Goal: Task Accomplishment & Management: Complete application form

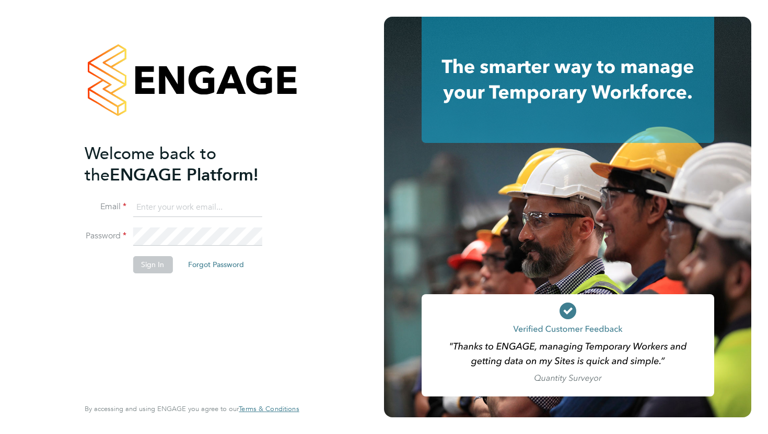
click at [170, 206] on input at bounding box center [197, 207] width 129 height 19
type input "gus.hinestrosa@comparethemarket.com"
click at [153, 267] on button "Sign In" at bounding box center [153, 264] width 40 height 17
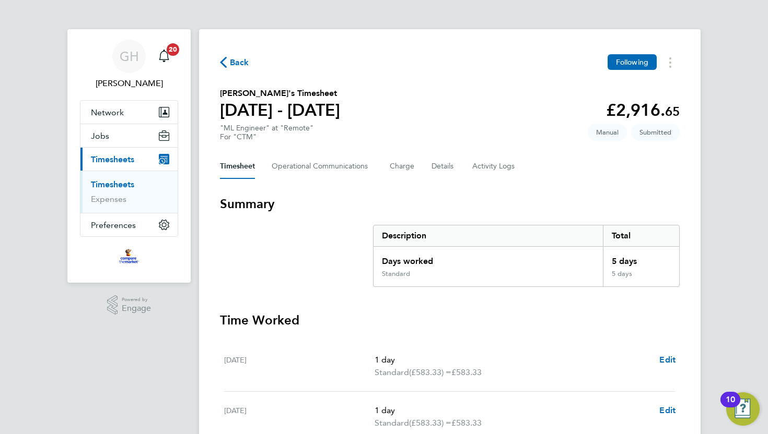
click at [230, 68] on span "Back" at bounding box center [239, 62] width 19 height 13
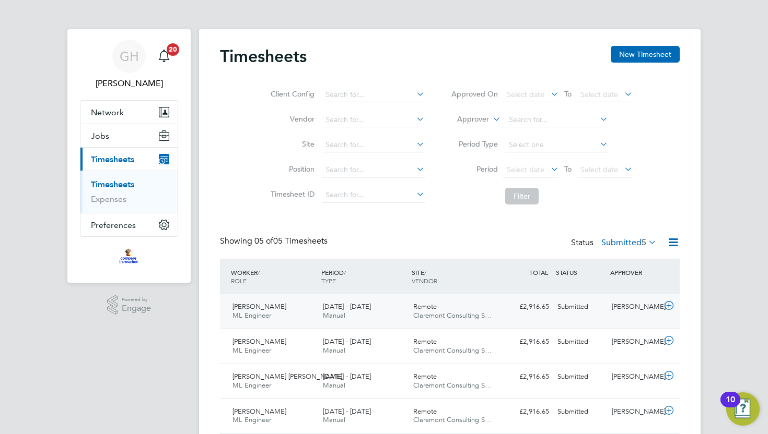
scroll to position [72, 0]
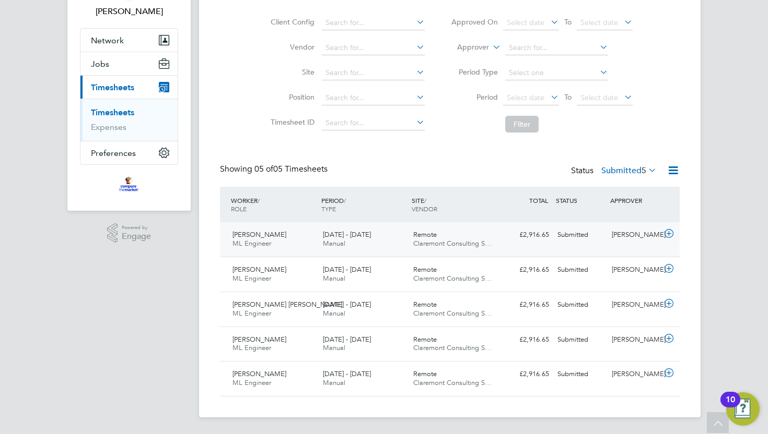
click at [669, 234] on icon at bounding box center [668, 234] width 13 height 8
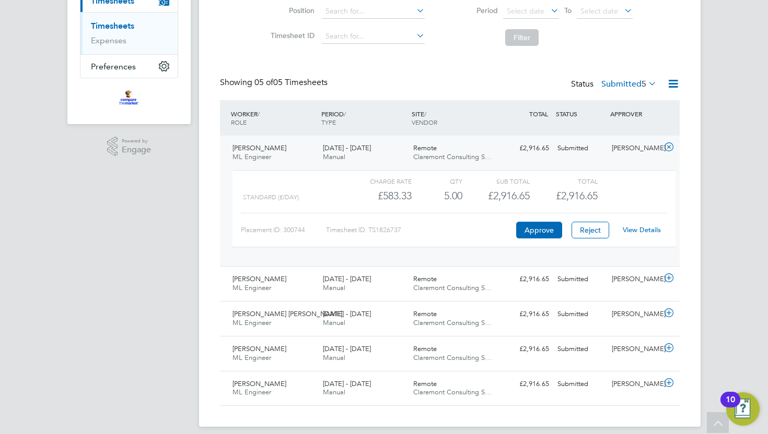
scroll to position [169, 0]
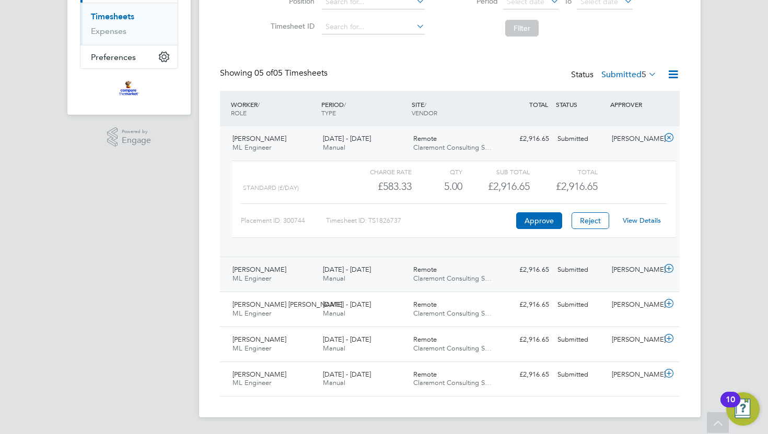
click at [667, 271] on icon at bounding box center [668, 269] width 13 height 8
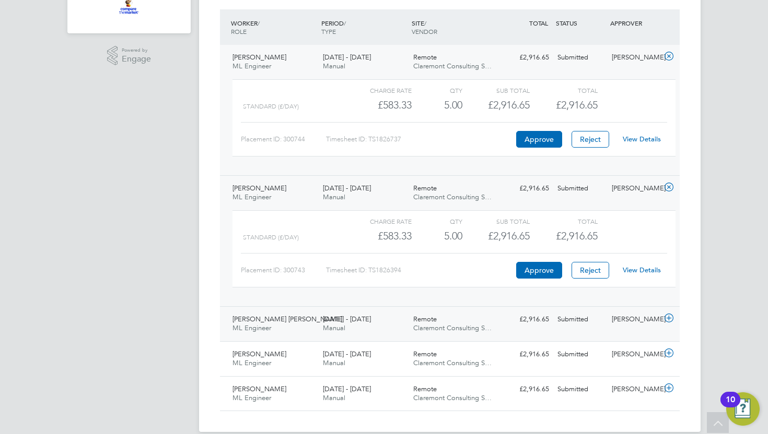
scroll to position [265, 0]
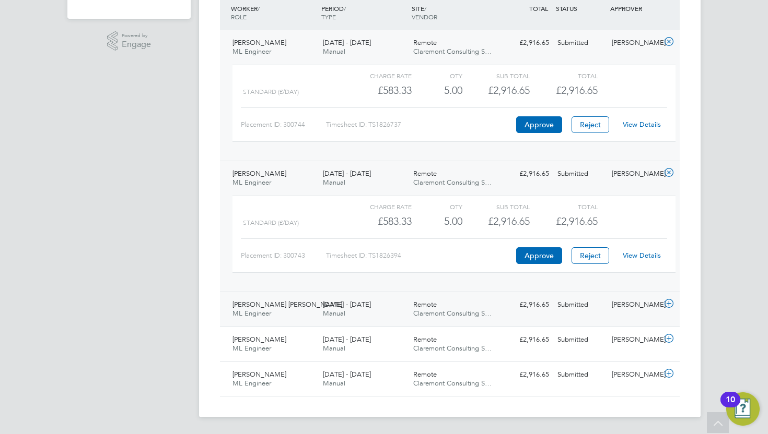
click at [669, 304] on icon at bounding box center [668, 304] width 13 height 8
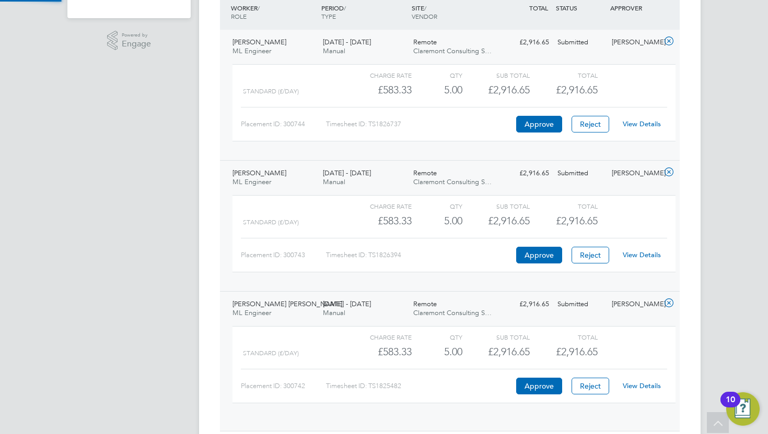
scroll to position [18, 102]
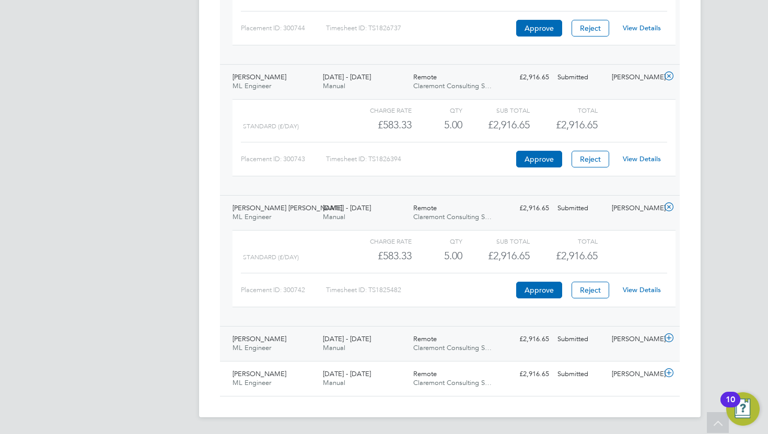
click at [667, 339] on icon at bounding box center [668, 338] width 13 height 8
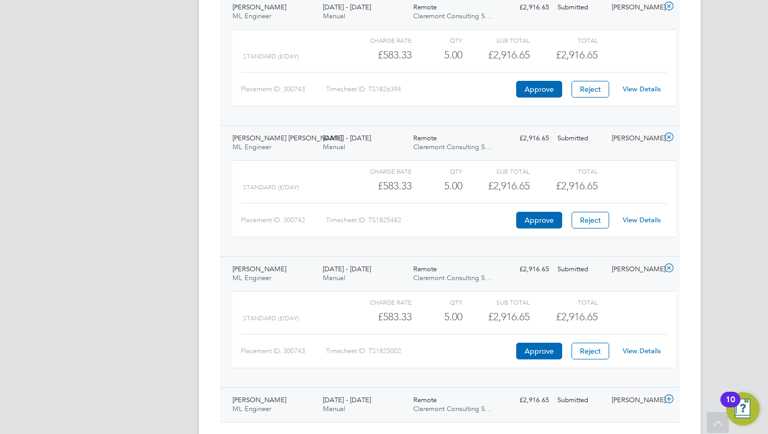
click at [669, 400] on icon at bounding box center [668, 399] width 13 height 8
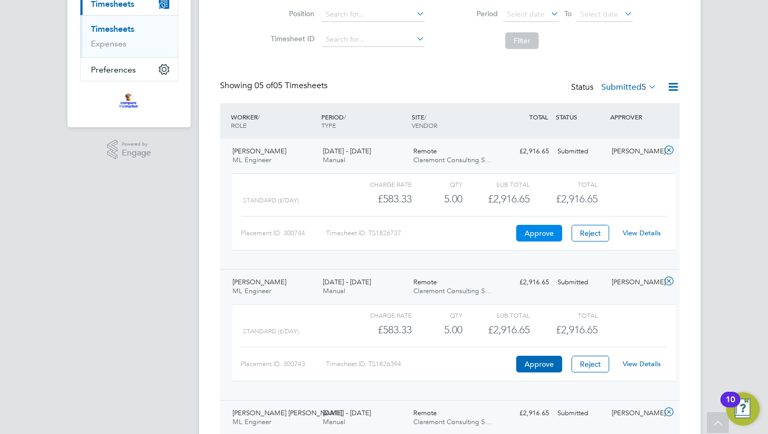
click at [544, 236] on button "Approve" at bounding box center [539, 233] width 46 height 17
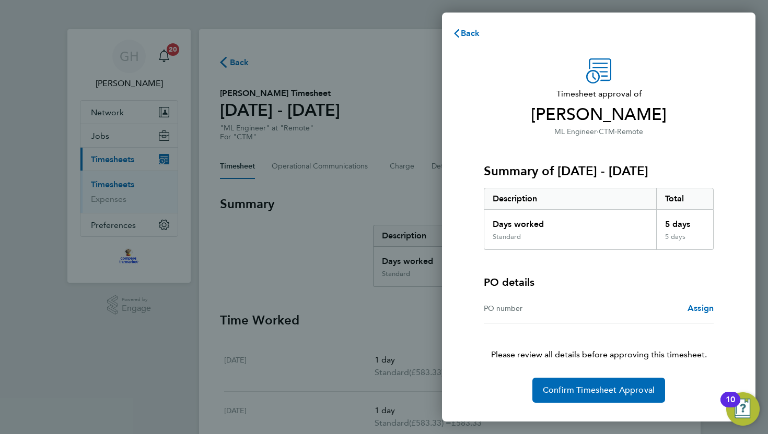
click at [610, 311] on div "Assign" at bounding box center [655, 308] width 115 height 13
click at [699, 307] on span "Assign" at bounding box center [700, 308] width 26 height 10
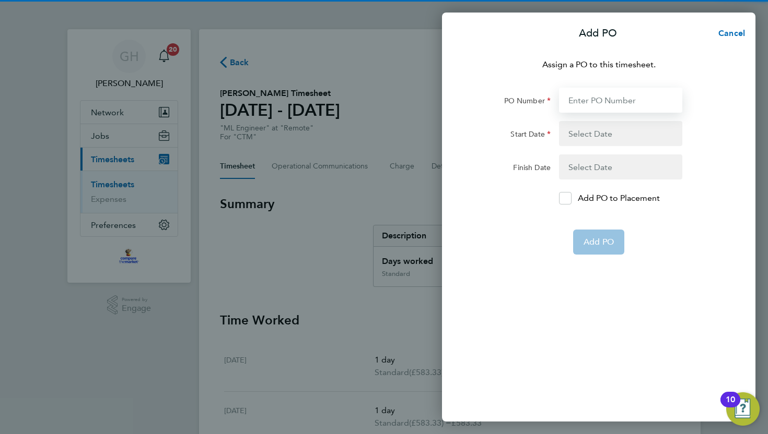
click at [598, 104] on input "PO Number" at bounding box center [620, 100] width 123 height 25
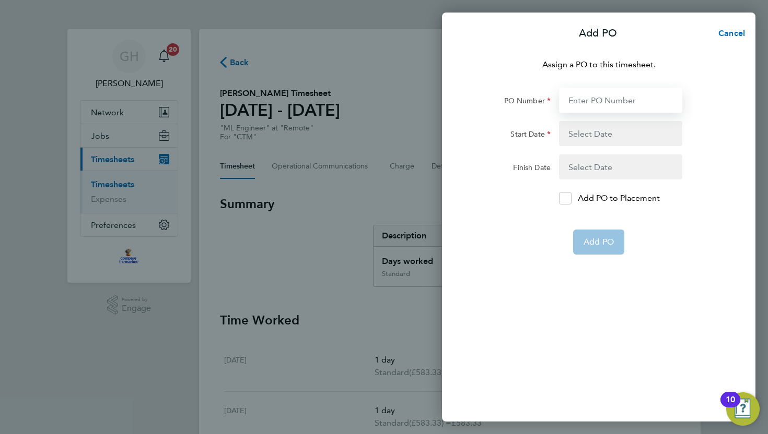
type input "PO-10003220"
type input "[DATE]"
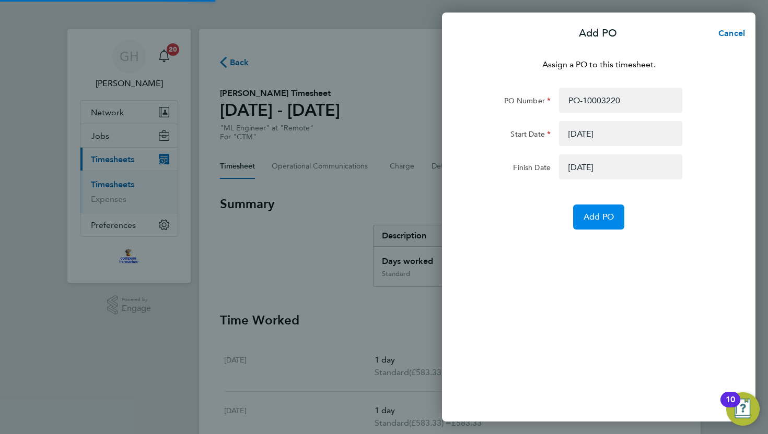
click at [590, 217] on span "Add PO" at bounding box center [598, 217] width 30 height 10
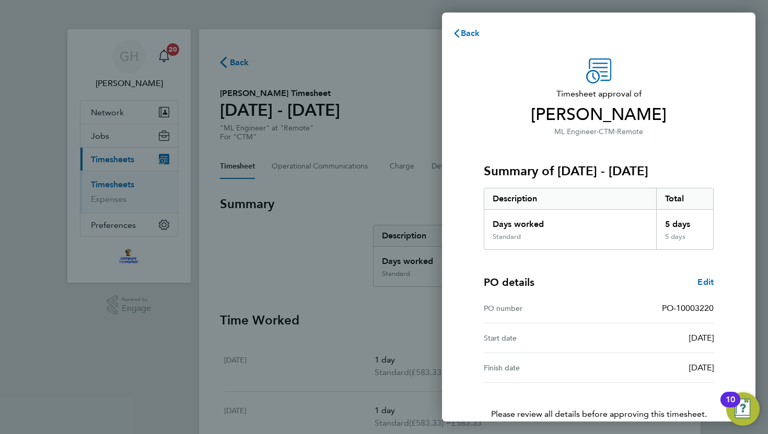
scroll to position [53, 0]
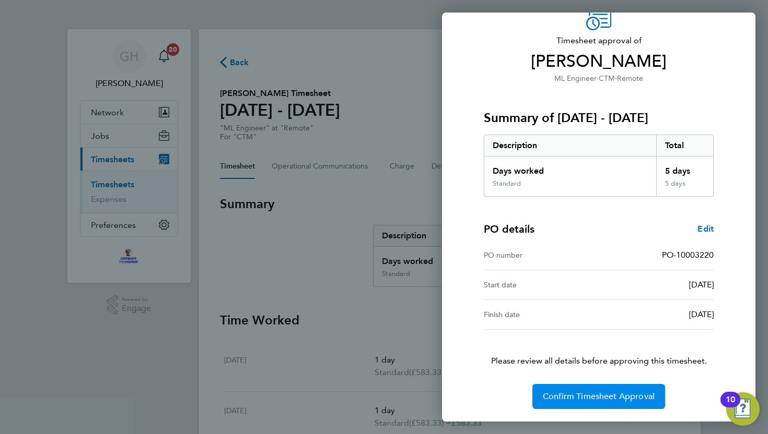
click at [574, 399] on span "Confirm Timesheet Approval" at bounding box center [599, 397] width 112 height 10
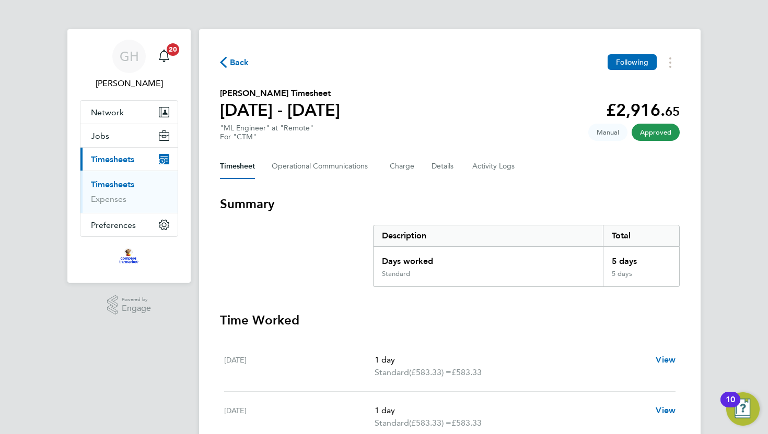
click at [223, 63] on icon "button" at bounding box center [223, 62] width 7 height 11
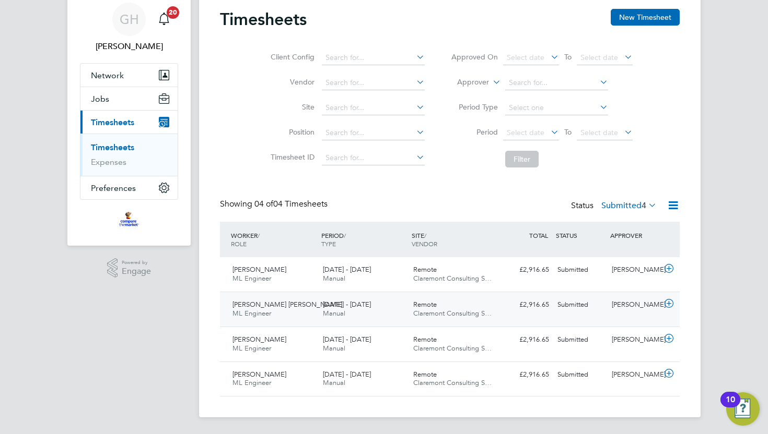
click at [667, 304] on icon at bounding box center [668, 304] width 13 height 8
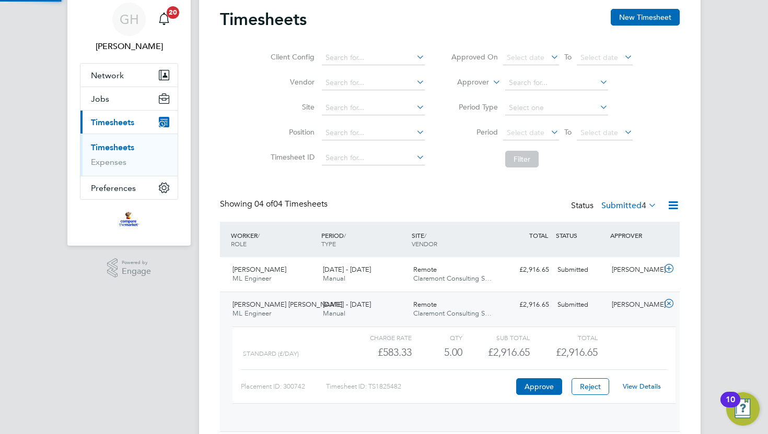
scroll to position [18, 102]
click at [541, 384] on button "Approve" at bounding box center [539, 387] width 46 height 17
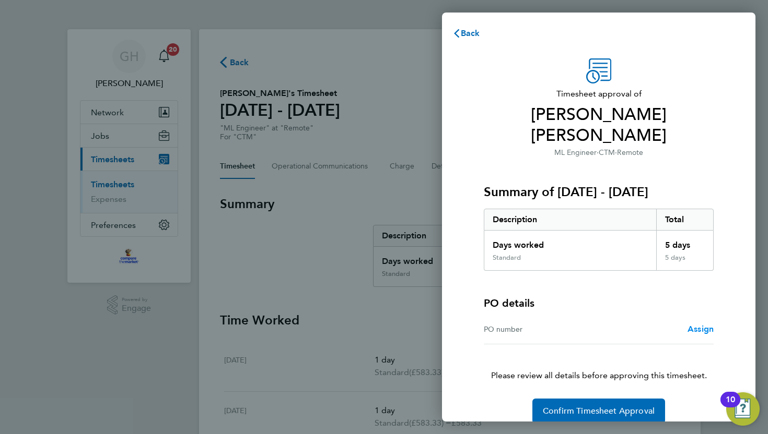
click at [691, 324] on span "Assign" at bounding box center [700, 329] width 26 height 10
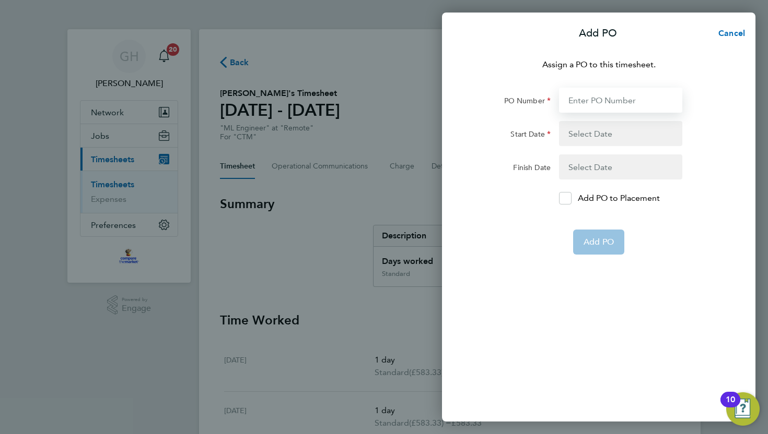
click at [590, 107] on input "PO Number" at bounding box center [620, 100] width 123 height 25
type input "PO-10003220"
type input "[DATE]"
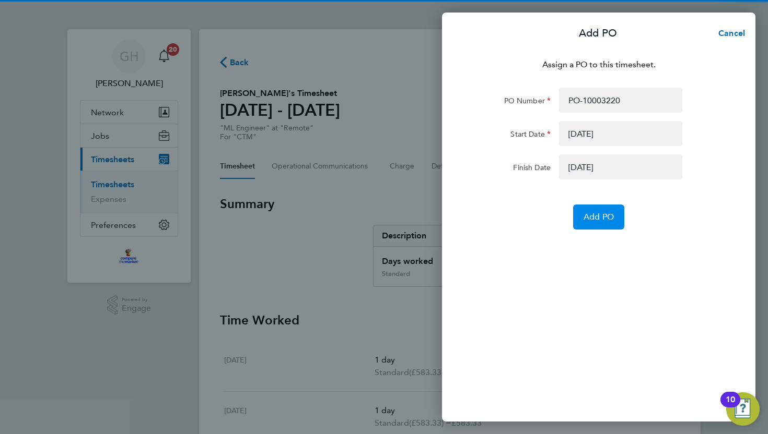
click at [588, 221] on span "Add PO" at bounding box center [598, 217] width 30 height 10
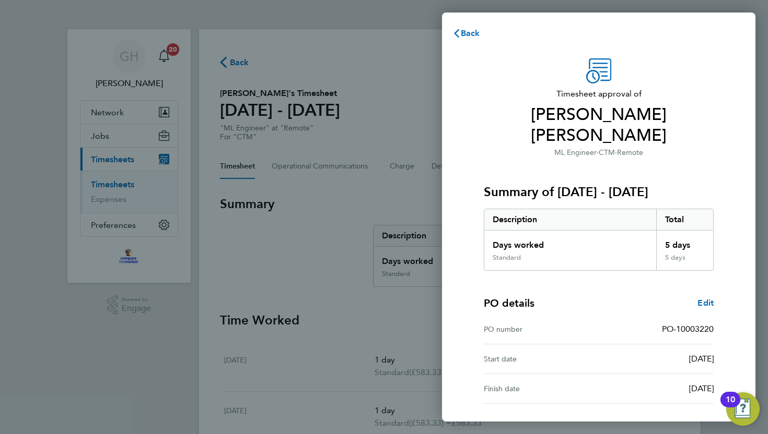
scroll to position [53, 0]
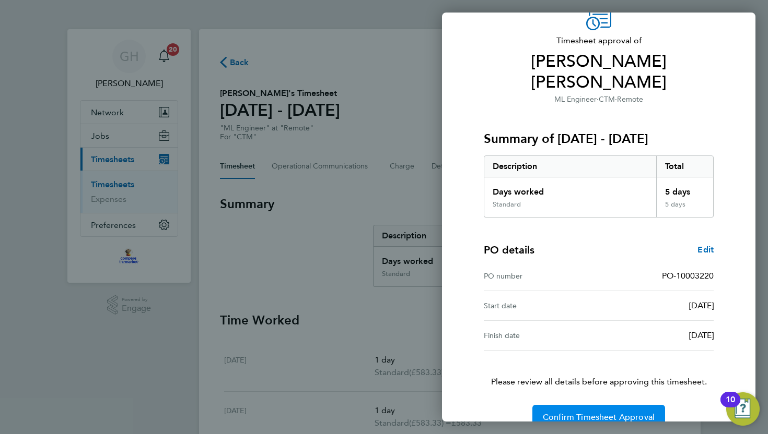
click at [592, 413] on span "Confirm Timesheet Approval" at bounding box center [599, 418] width 112 height 10
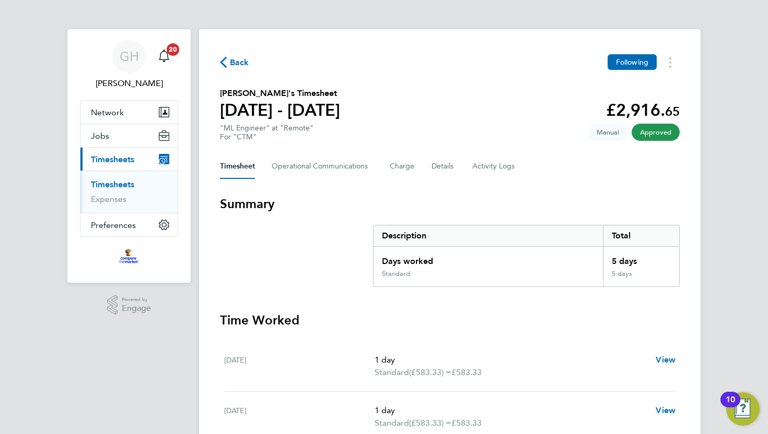
click at [236, 63] on span "Back" at bounding box center [239, 62] width 19 height 13
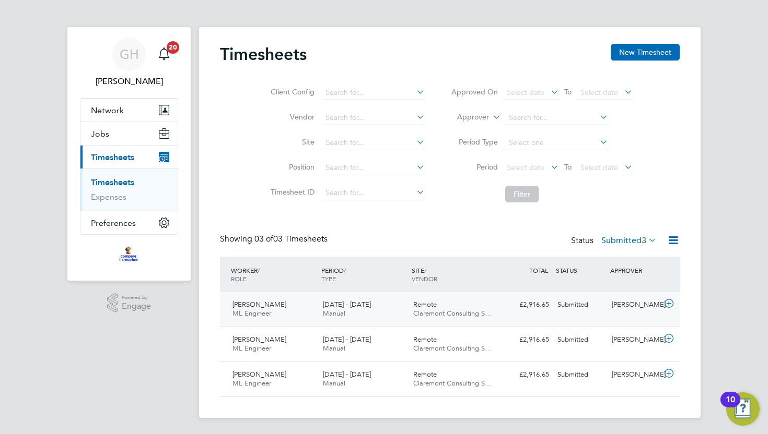
click at [668, 303] on icon at bounding box center [668, 304] width 13 height 8
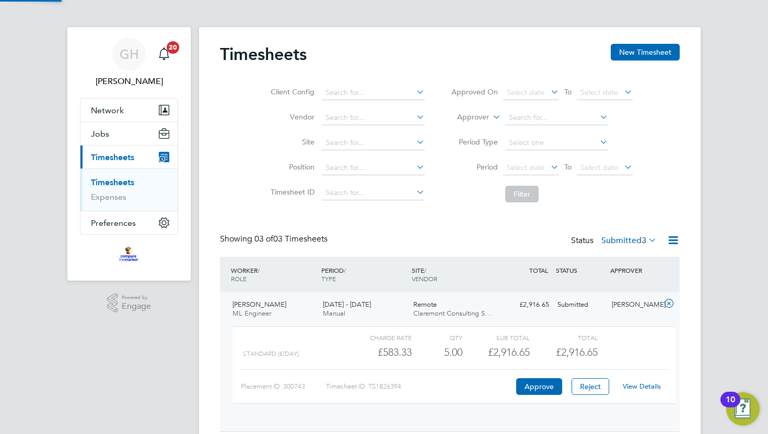
scroll to position [18, 102]
click at [538, 390] on button "Approve" at bounding box center [539, 387] width 46 height 17
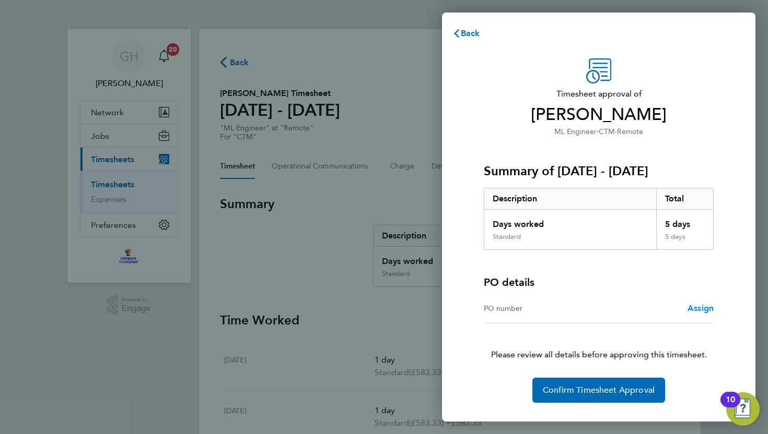
click at [697, 305] on span "Assign" at bounding box center [700, 308] width 26 height 10
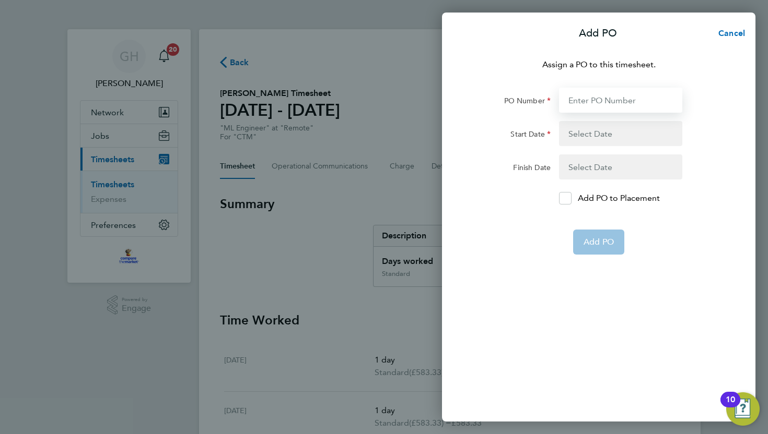
click at [599, 102] on input "PO Number" at bounding box center [620, 100] width 123 height 25
type input "PO-10003220"
type input "[DATE]"
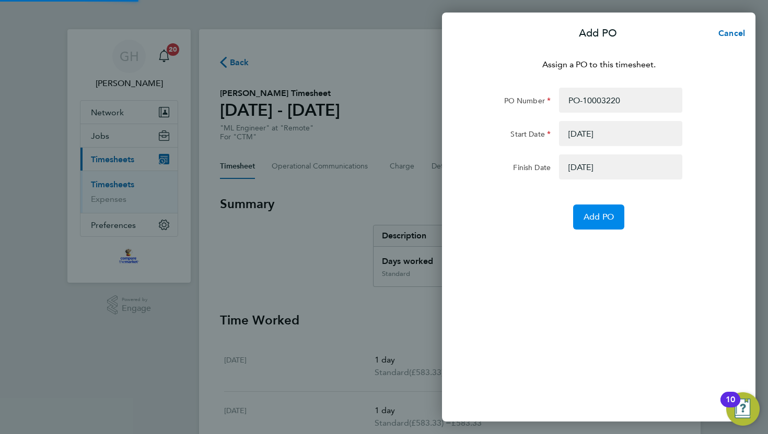
click at [590, 217] on span "Add PO" at bounding box center [598, 217] width 30 height 10
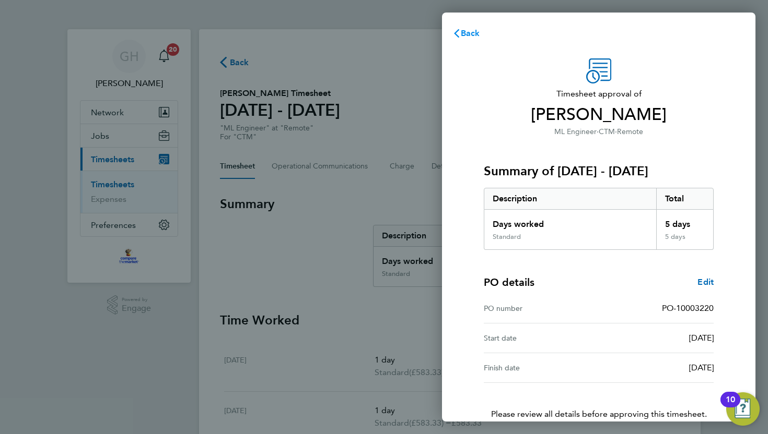
click at [456, 32] on icon "button" at bounding box center [456, 33] width 5 height 8
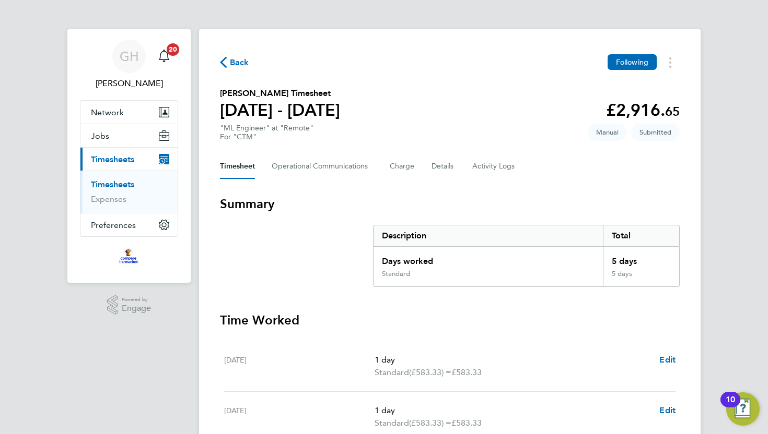
click at [228, 65] on span "Back" at bounding box center [234, 62] width 29 height 10
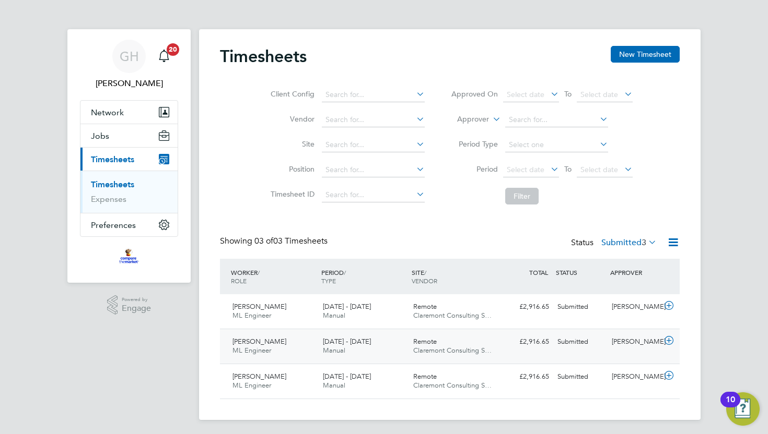
click at [668, 340] on icon at bounding box center [668, 341] width 13 height 8
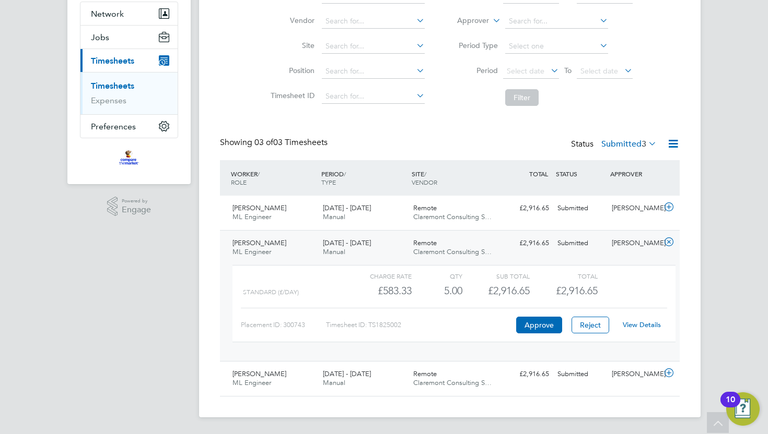
scroll to position [98, 0]
click at [525, 329] on button "Approve" at bounding box center [539, 325] width 46 height 17
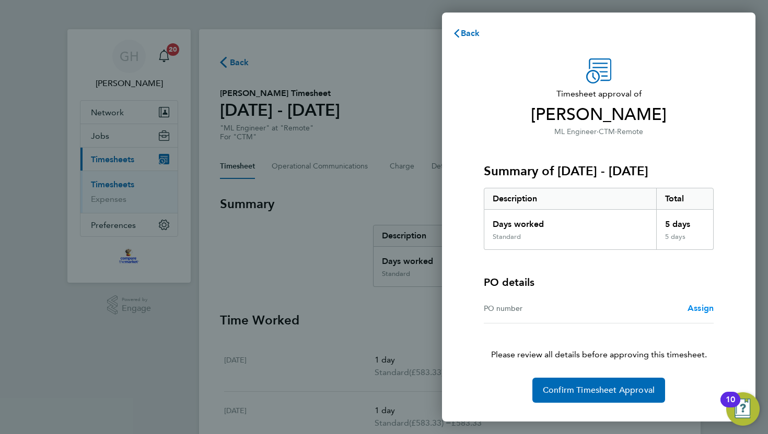
click at [692, 310] on span "Assign" at bounding box center [700, 308] width 26 height 10
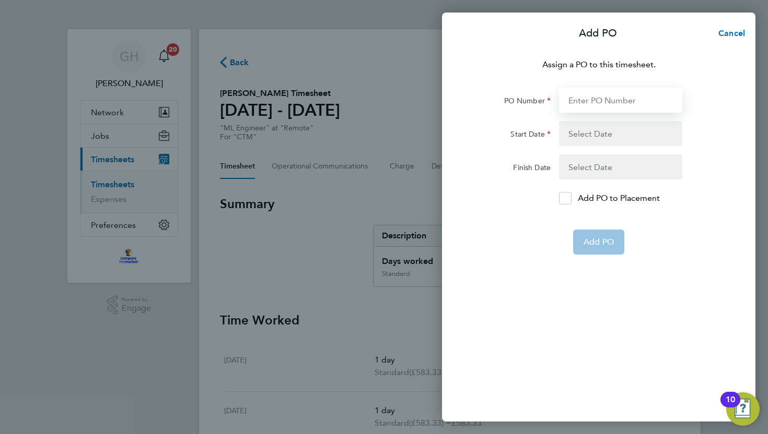
click at [591, 100] on input "PO Number" at bounding box center [620, 100] width 123 height 25
type input "PO-10003220"
type input "[DATE]"
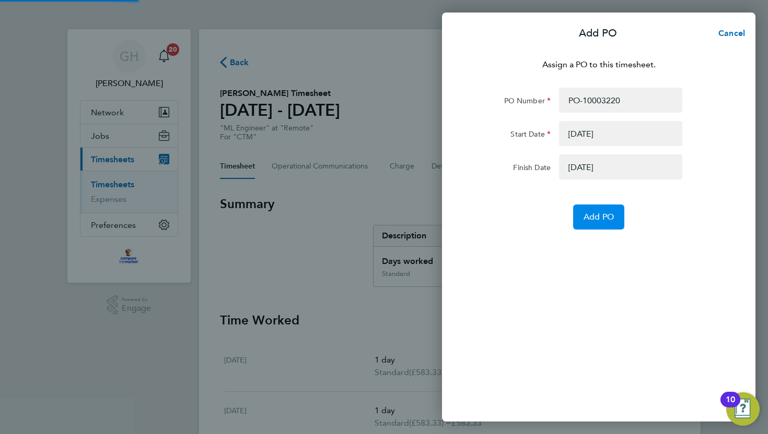
click at [585, 217] on span "Add PO" at bounding box center [598, 217] width 30 height 10
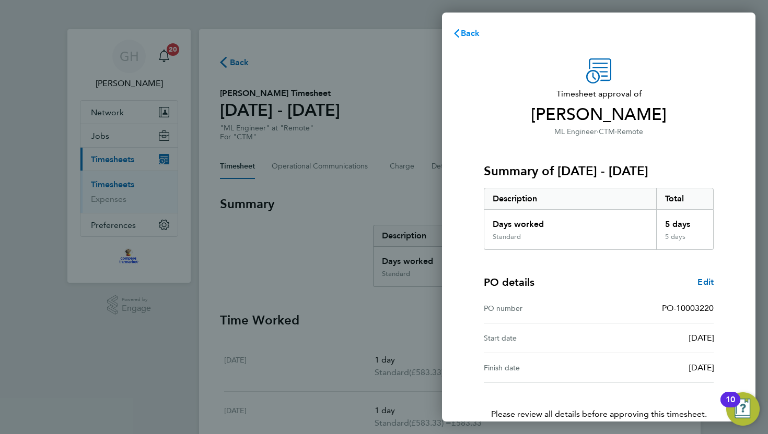
click at [475, 35] on span "Back" at bounding box center [470, 33] width 19 height 10
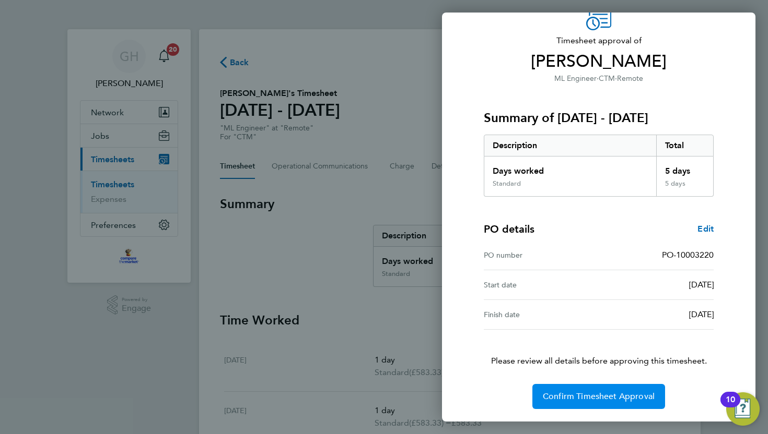
click at [584, 397] on span "Confirm Timesheet Approval" at bounding box center [599, 397] width 112 height 10
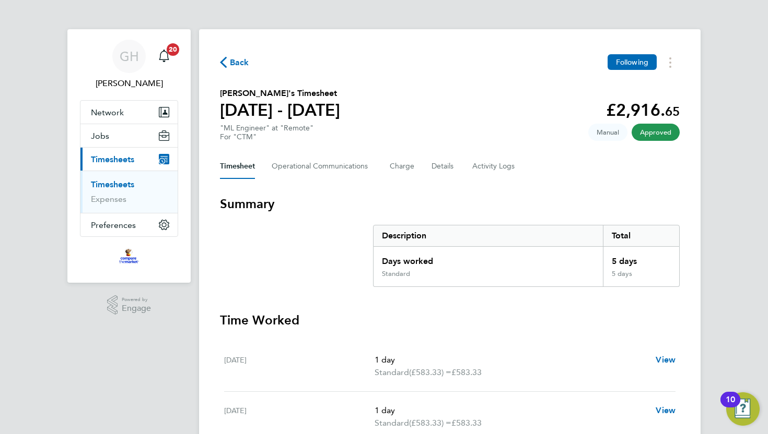
click at [232, 63] on span "Back" at bounding box center [239, 62] width 19 height 13
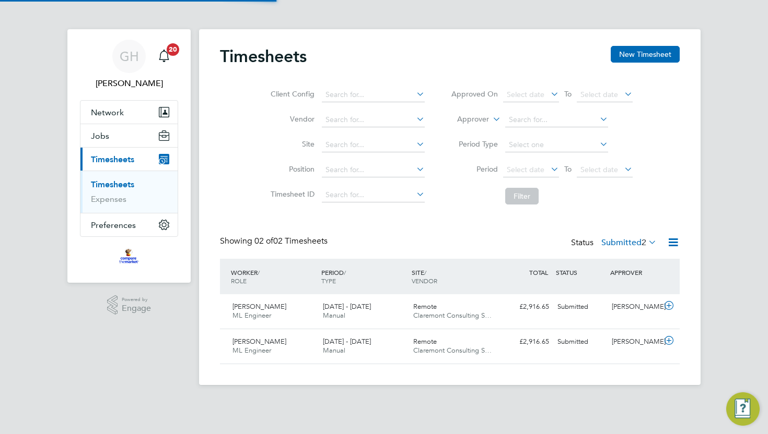
scroll to position [26, 90]
click at [668, 307] on icon at bounding box center [668, 306] width 13 height 8
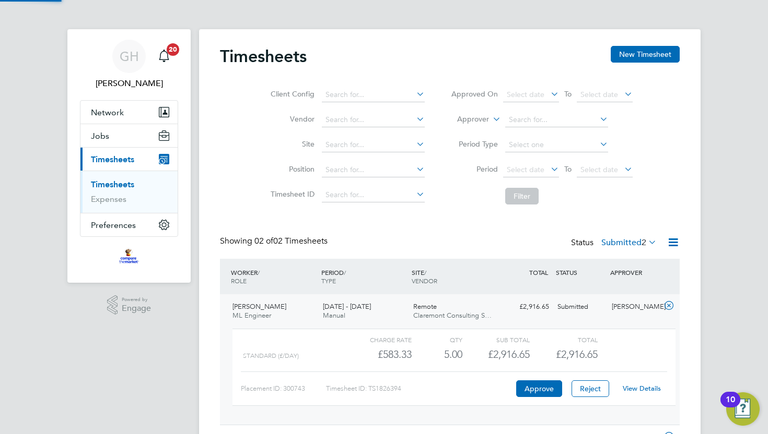
scroll to position [64, 0]
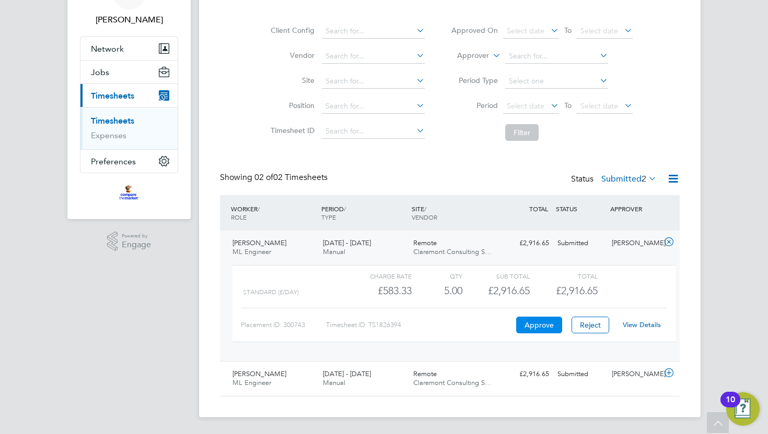
click at [529, 326] on button "Approve" at bounding box center [539, 325] width 46 height 17
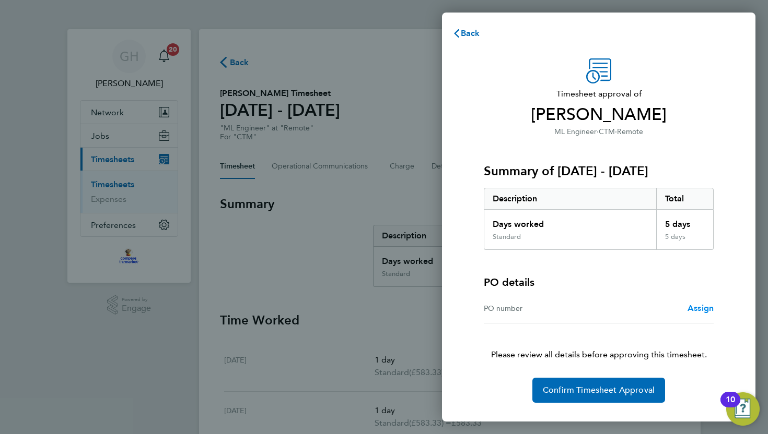
click at [698, 313] on link "Assign" at bounding box center [700, 308] width 26 height 13
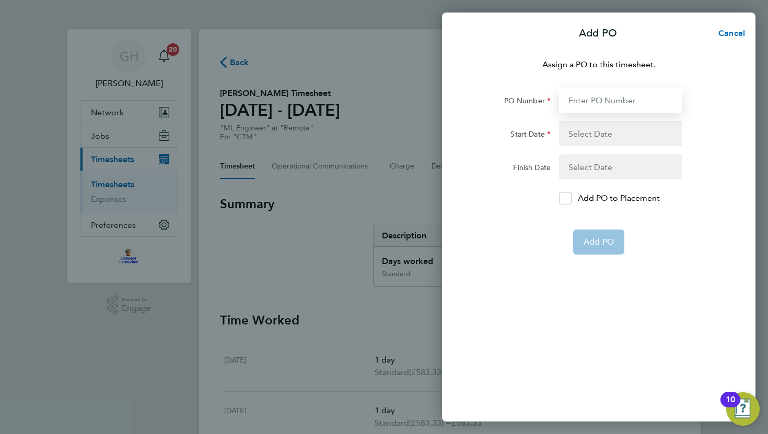
click at [604, 102] on input "PO Number" at bounding box center [620, 100] width 123 height 25
type input "PO-10003220"
type input "[DATE]"
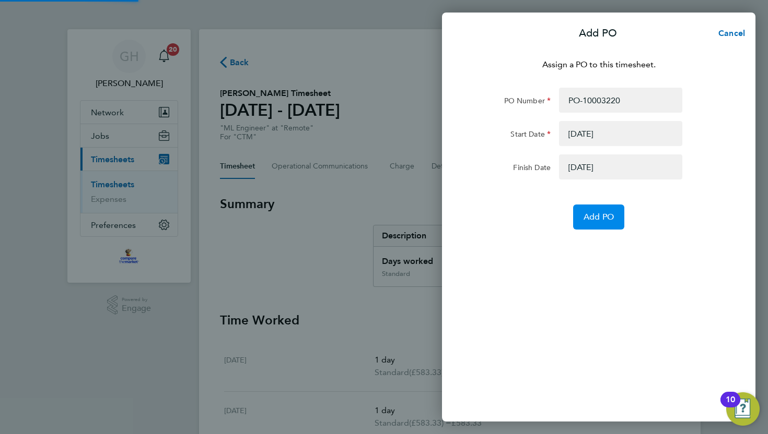
click at [586, 218] on span "Add PO" at bounding box center [598, 217] width 30 height 10
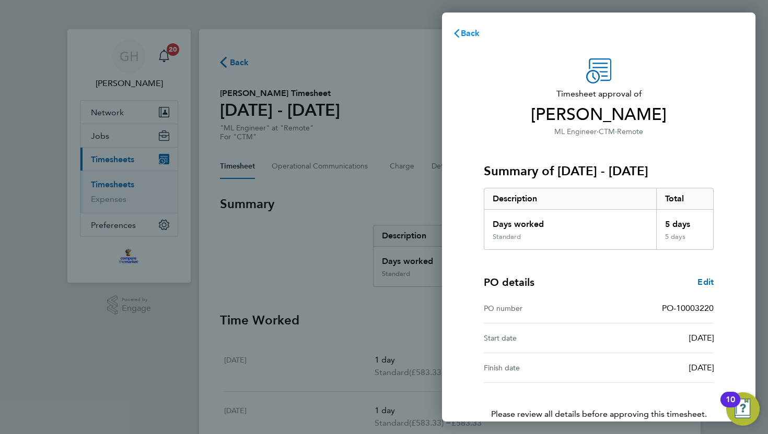
click at [458, 32] on icon "button" at bounding box center [456, 33] width 8 height 8
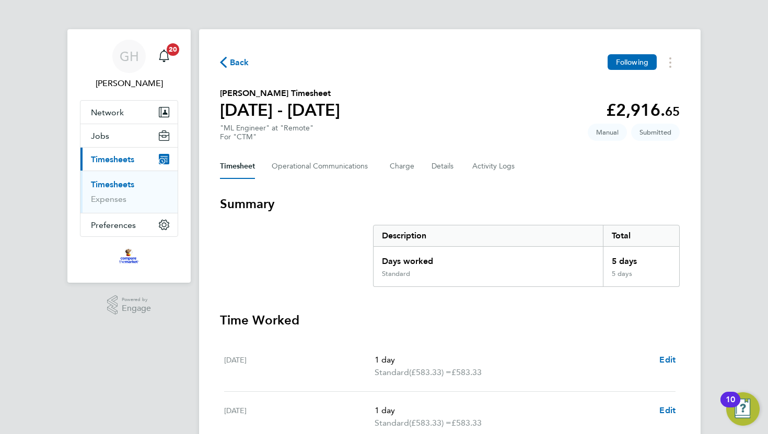
click at [239, 65] on span "Back" at bounding box center [239, 62] width 19 height 13
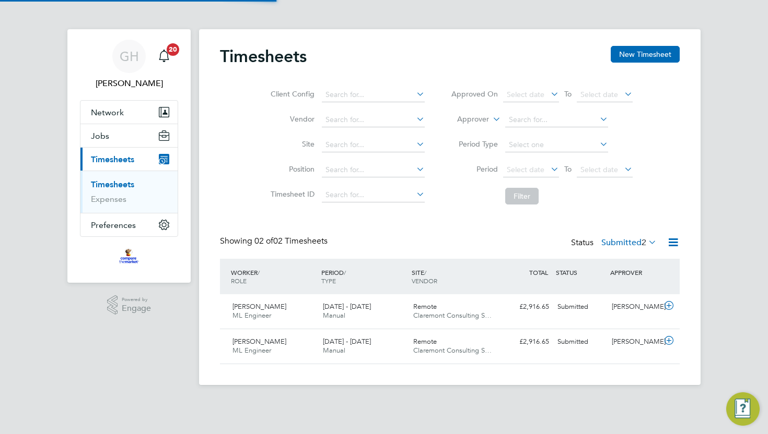
scroll to position [26, 90]
click at [668, 342] on icon at bounding box center [668, 341] width 13 height 8
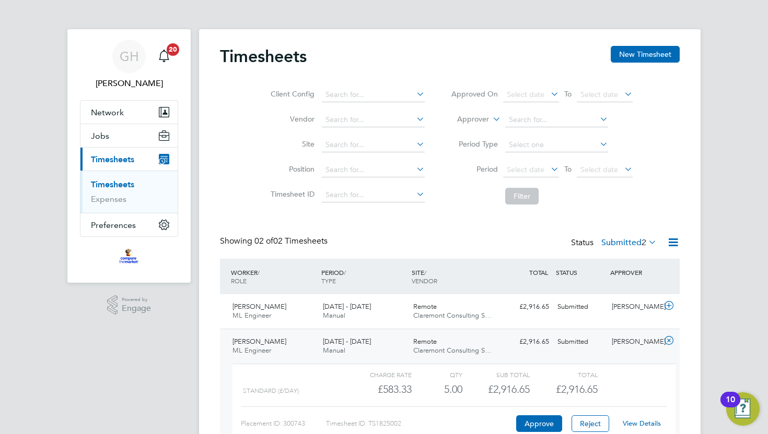
scroll to position [64, 0]
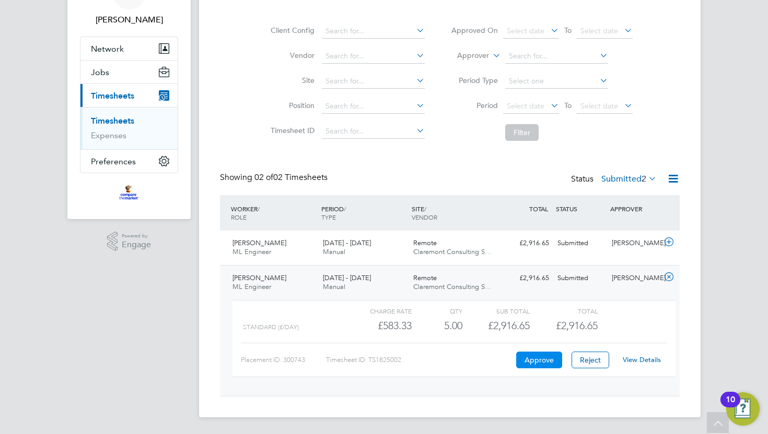
click at [536, 357] on button "Approve" at bounding box center [539, 360] width 46 height 17
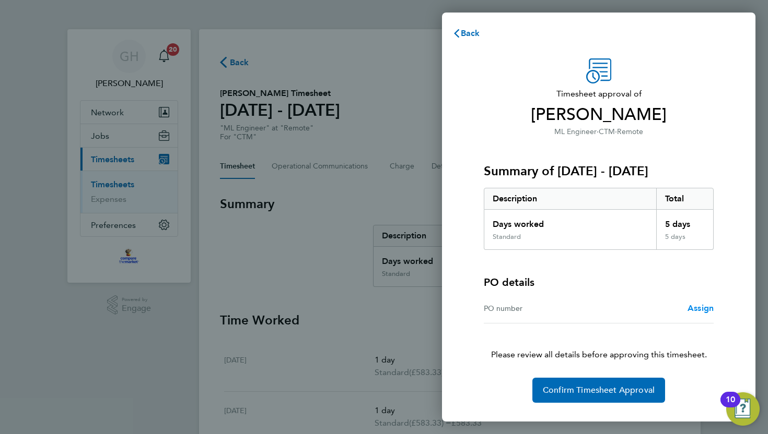
click at [692, 307] on span "Assign" at bounding box center [700, 308] width 26 height 10
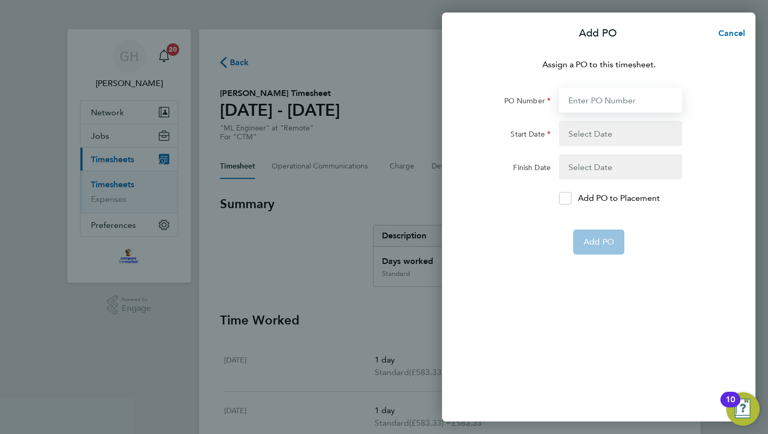
click at [573, 103] on input "PO Number" at bounding box center [620, 100] width 123 height 25
type input "PO-10003220"
type input "[DATE]"
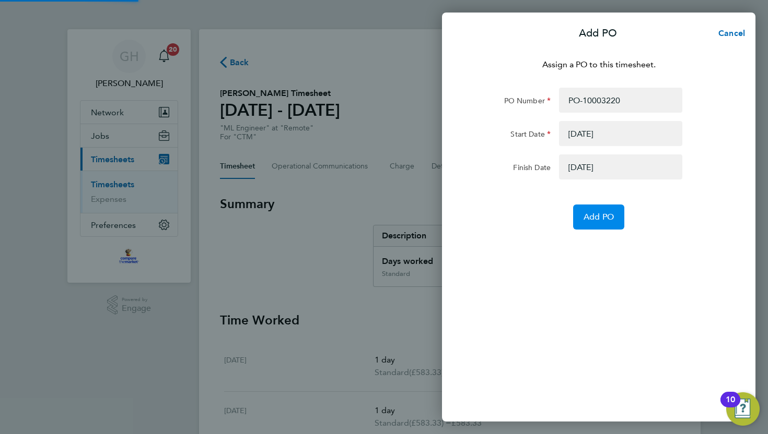
click at [591, 216] on span "Add PO" at bounding box center [598, 217] width 30 height 10
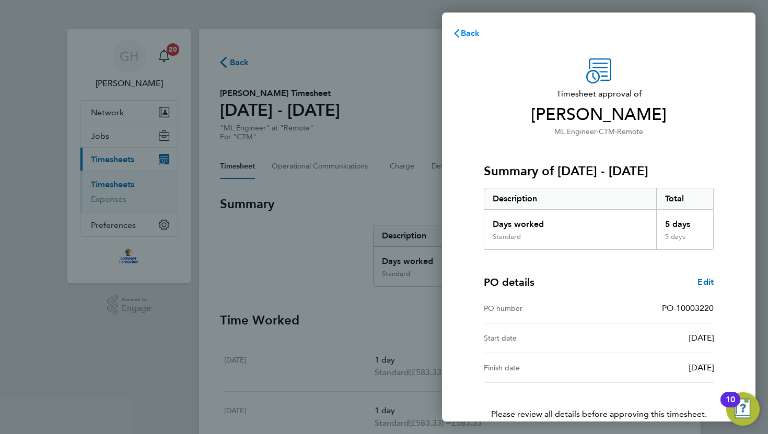
click at [467, 32] on span "Back" at bounding box center [470, 33] width 19 height 10
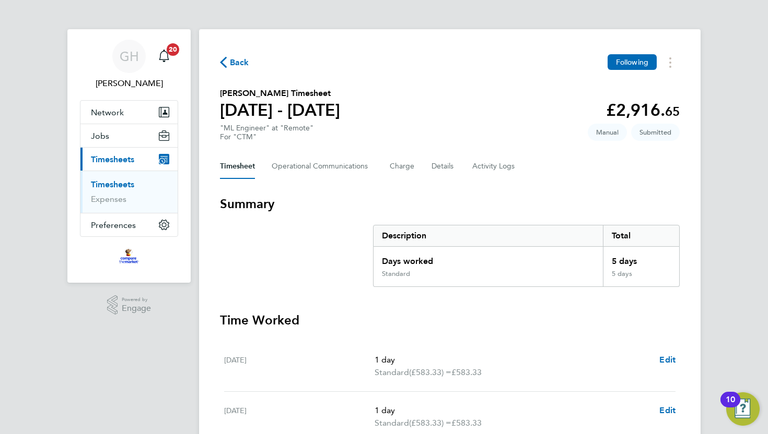
click at [232, 64] on span "Back" at bounding box center [239, 62] width 19 height 13
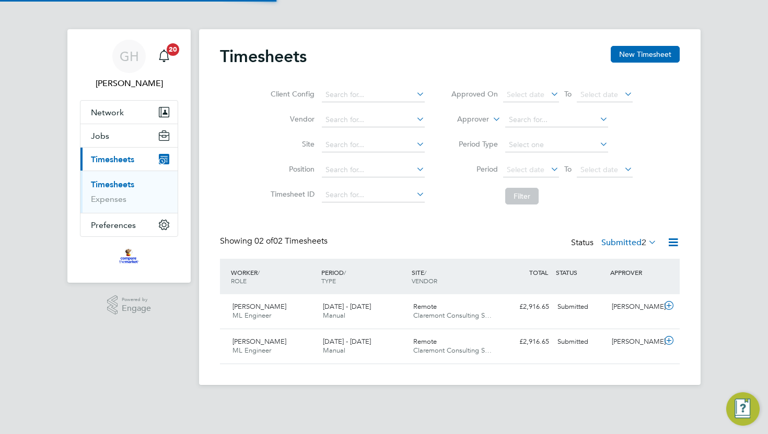
scroll to position [26, 90]
click at [667, 304] on icon at bounding box center [668, 306] width 13 height 8
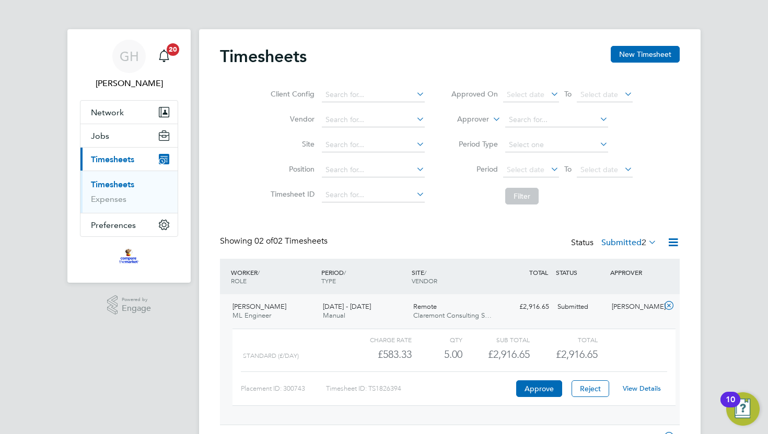
scroll to position [64, 0]
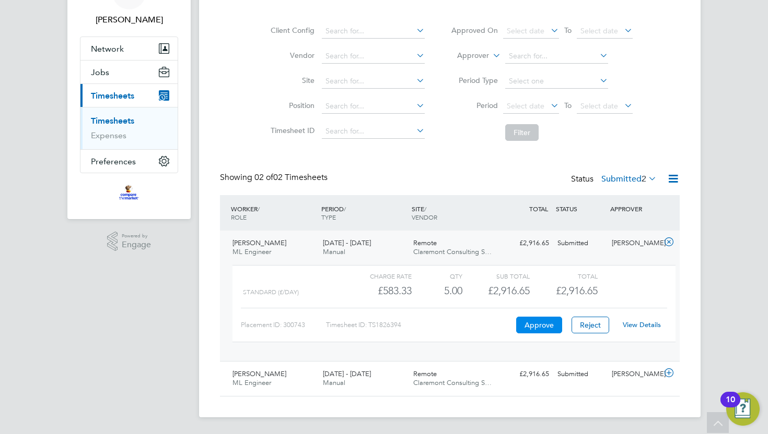
click at [542, 323] on button "Approve" at bounding box center [539, 325] width 46 height 17
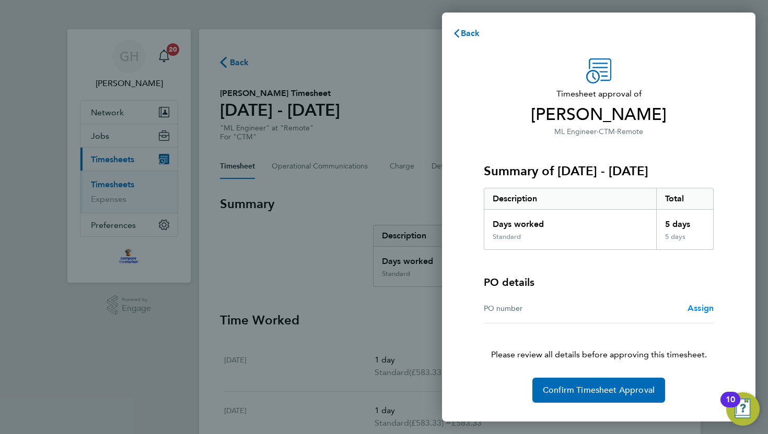
click at [694, 308] on span "Assign" at bounding box center [700, 308] width 26 height 10
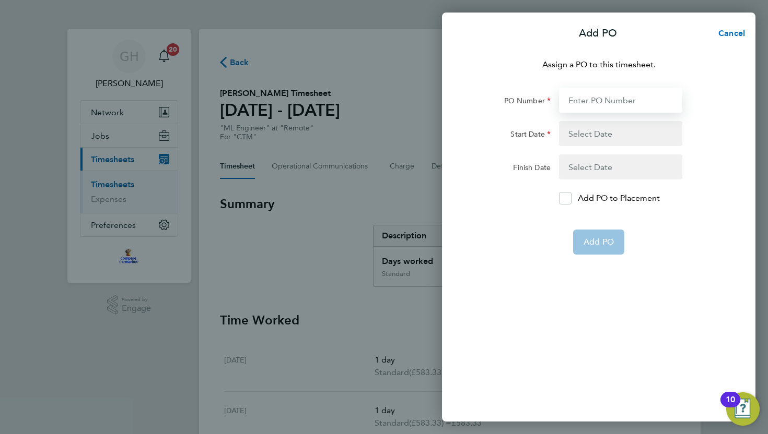
click at [601, 106] on input "PO Number" at bounding box center [620, 100] width 123 height 25
type input "PO-10003220"
type input "[DATE]"
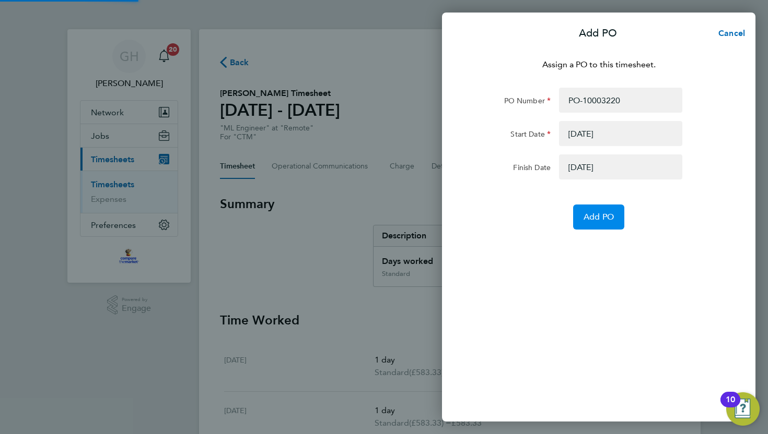
click at [592, 223] on button "Add PO" at bounding box center [598, 217] width 51 height 25
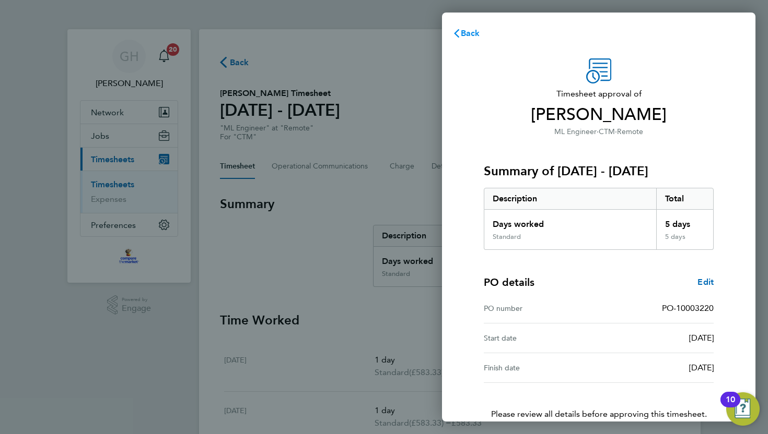
click at [464, 35] on span "Back" at bounding box center [470, 33] width 19 height 10
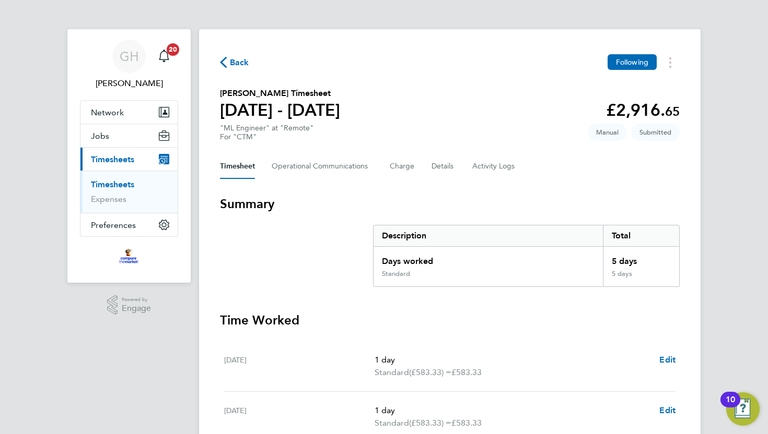
click at [225, 62] on icon "button" at bounding box center [223, 62] width 7 height 11
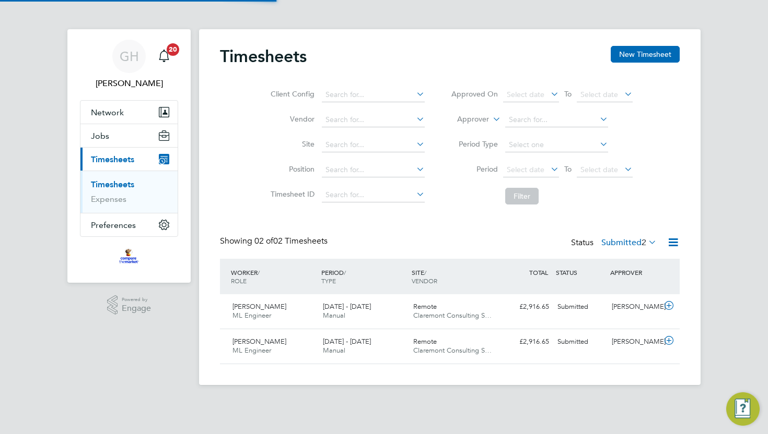
scroll to position [26, 90]
click at [666, 340] on icon at bounding box center [668, 341] width 13 height 8
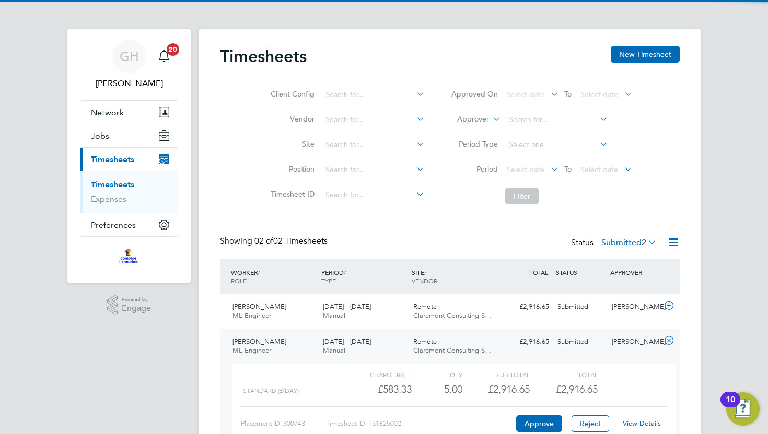
scroll to position [64, 0]
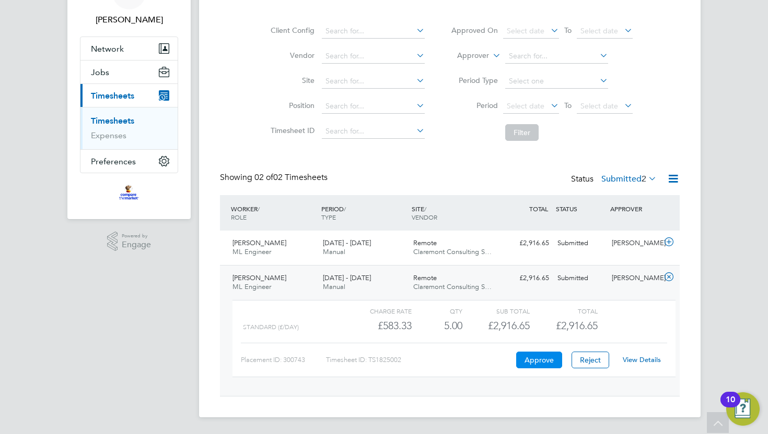
click at [531, 360] on button "Approve" at bounding box center [539, 360] width 46 height 17
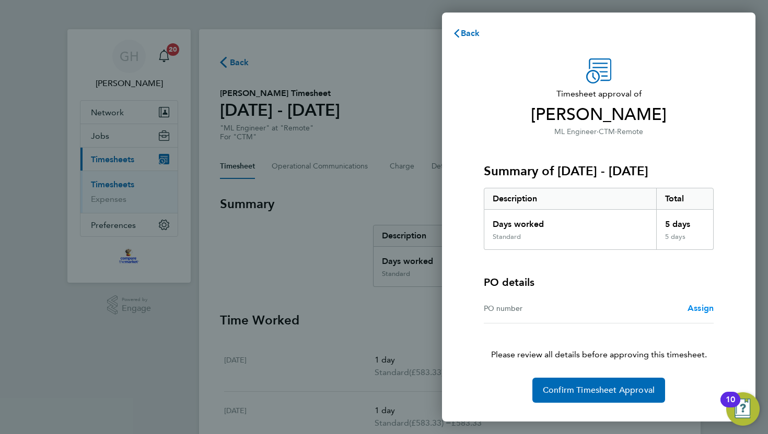
click at [695, 312] on span "Assign" at bounding box center [700, 308] width 26 height 10
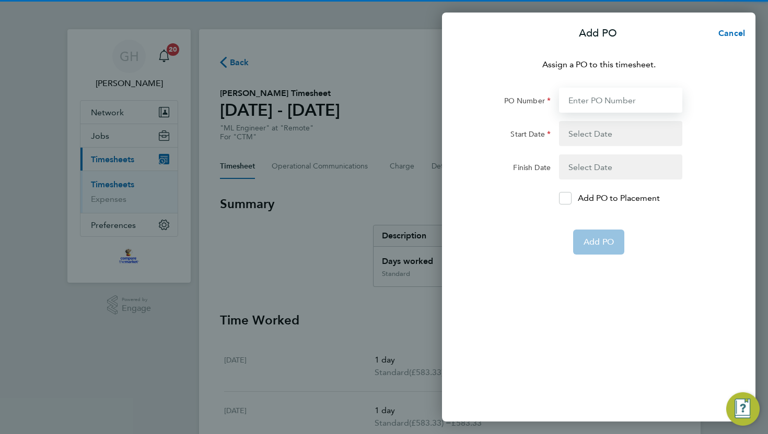
click at [608, 95] on input "PO Number" at bounding box center [620, 100] width 123 height 25
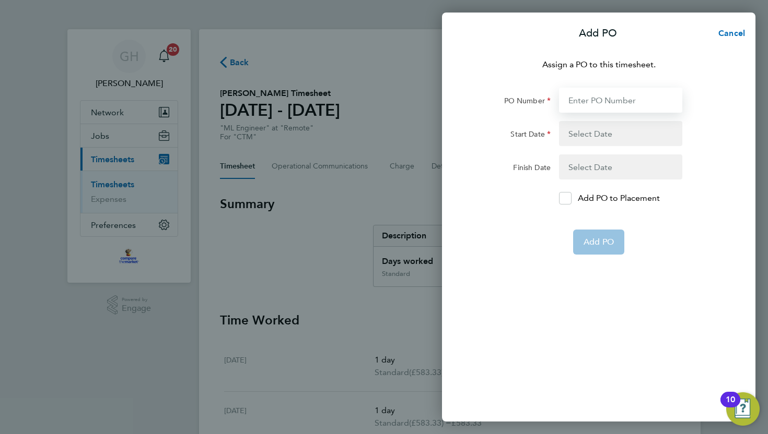
type input "PO-10003220"
type input "[DATE]"
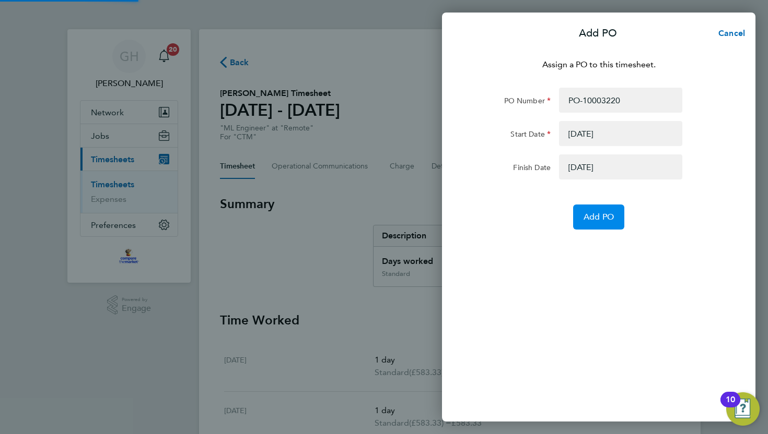
click at [593, 217] on span "Add PO" at bounding box center [598, 217] width 30 height 10
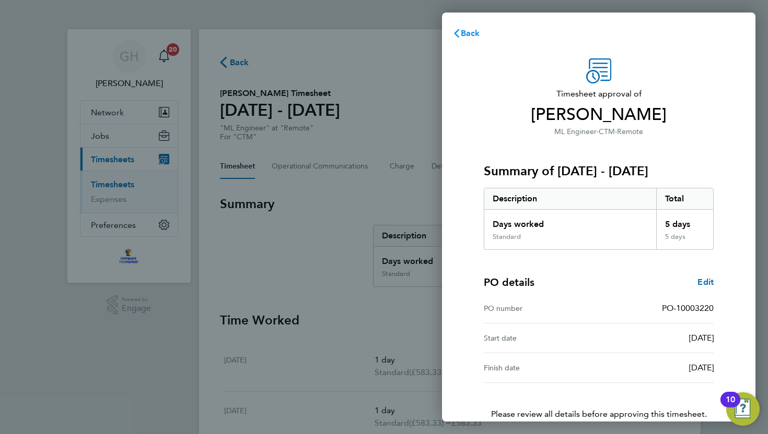
click at [469, 32] on span "Back" at bounding box center [470, 33] width 19 height 10
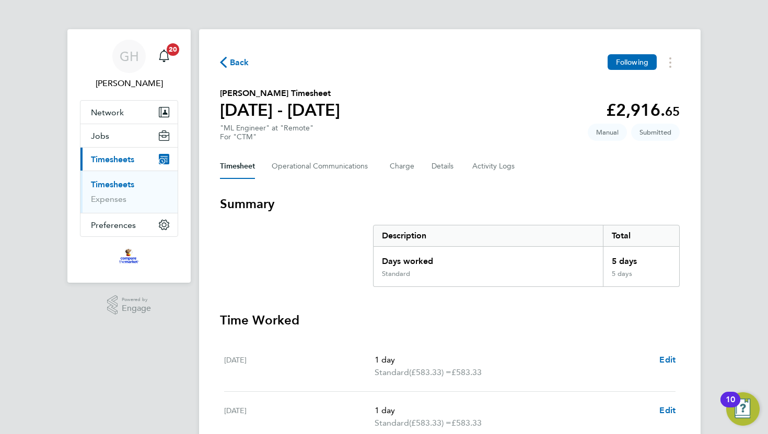
click at [222, 66] on icon "button" at bounding box center [223, 62] width 7 height 11
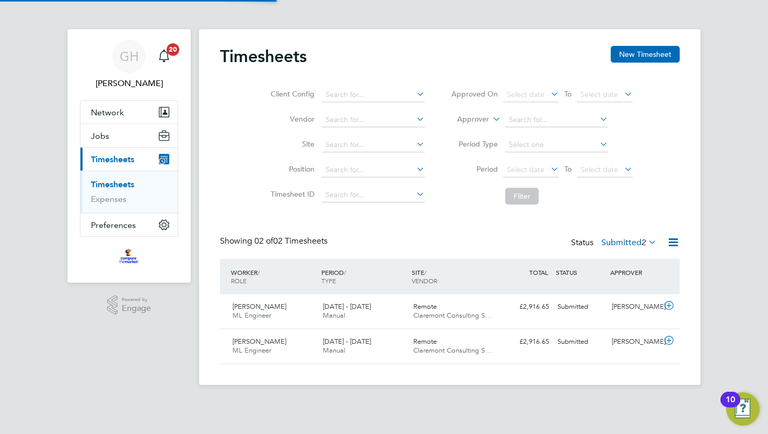
scroll to position [26, 90]
click at [669, 307] on icon at bounding box center [668, 306] width 13 height 8
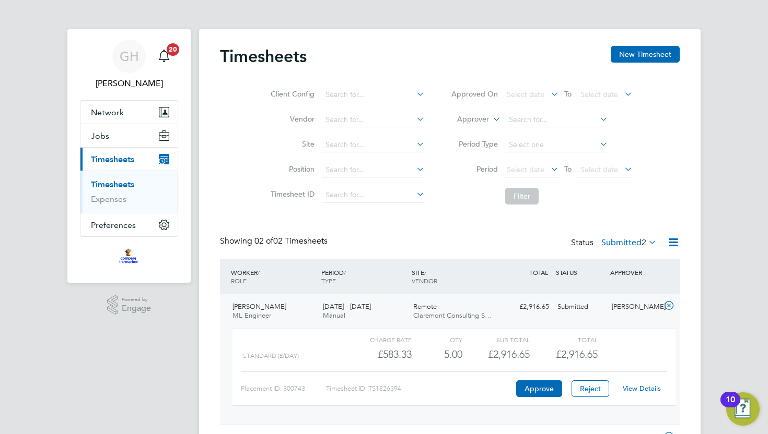
scroll to position [64, 0]
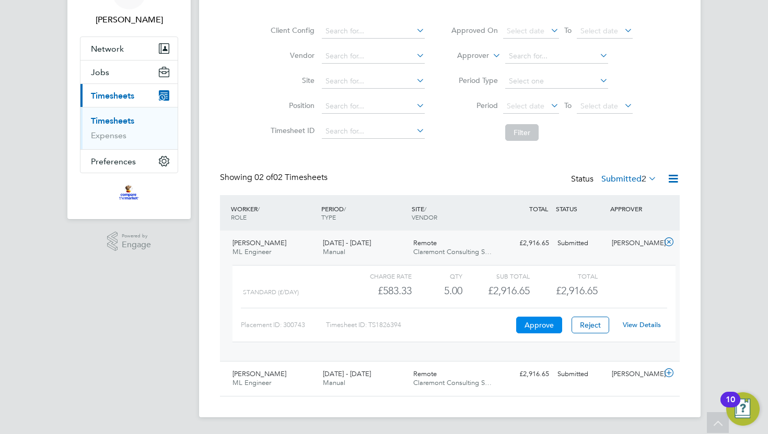
click at [529, 325] on button "Approve" at bounding box center [539, 325] width 46 height 17
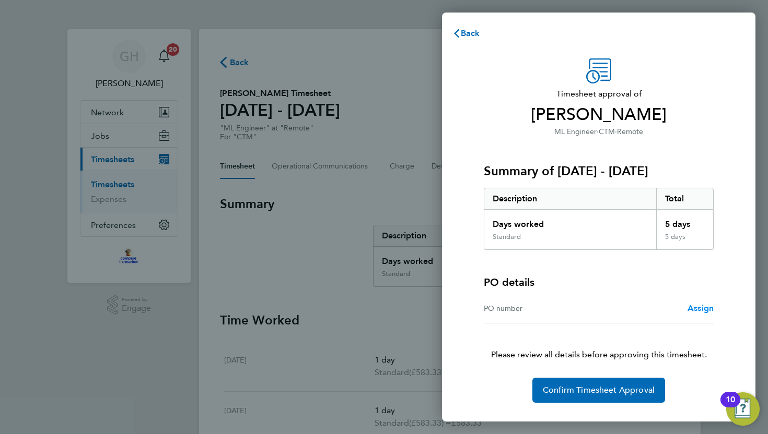
click at [696, 309] on span "Assign" at bounding box center [700, 308] width 26 height 10
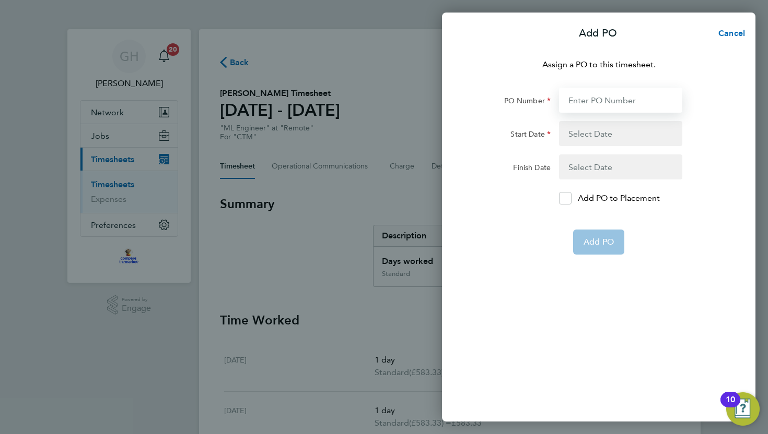
click at [579, 99] on input "PO Number" at bounding box center [620, 100] width 123 height 25
type input "PO-10003220"
type input "[DATE]"
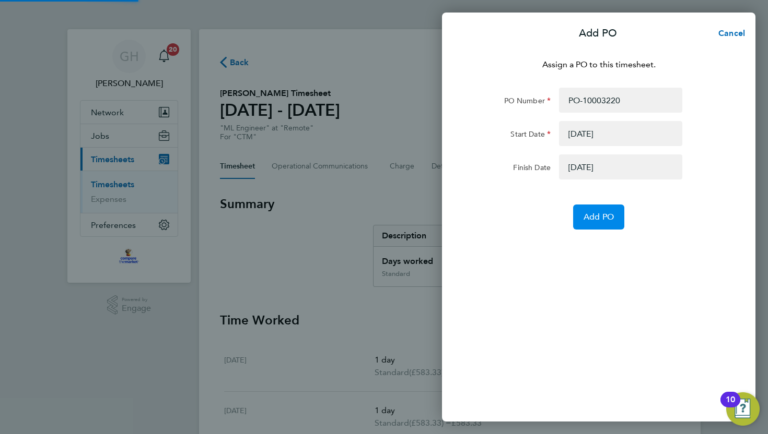
click at [590, 219] on span "Add PO" at bounding box center [598, 217] width 30 height 10
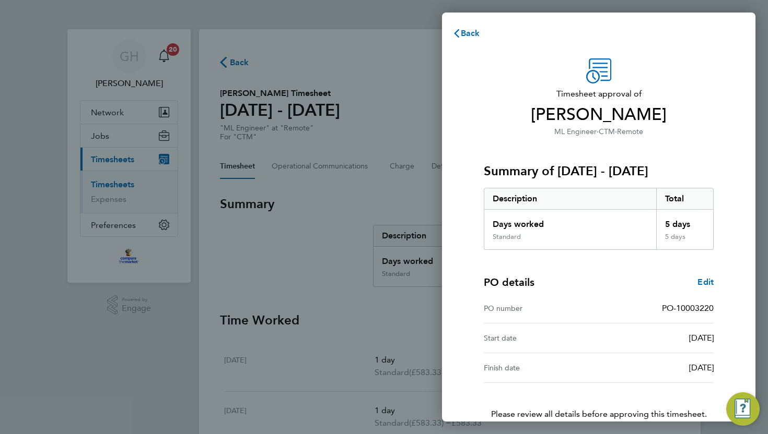
scroll to position [53, 0]
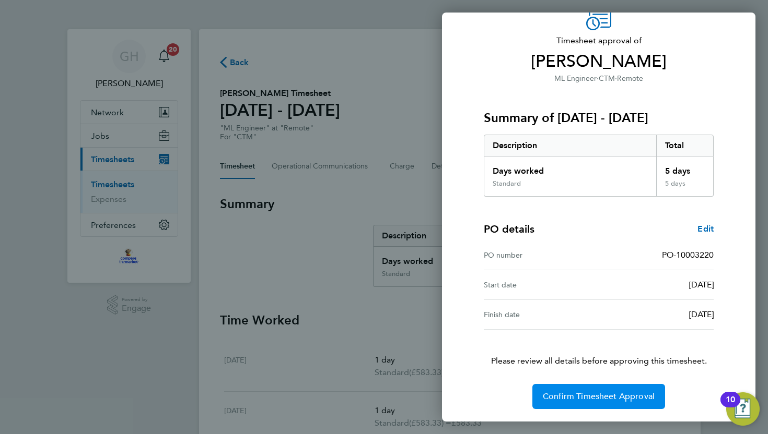
click at [581, 401] on span "Confirm Timesheet Approval" at bounding box center [599, 397] width 112 height 10
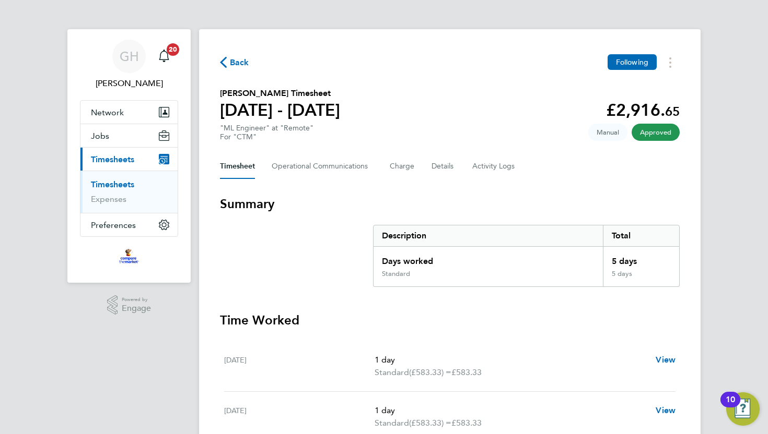
click at [232, 63] on span "Back" at bounding box center [239, 62] width 19 height 13
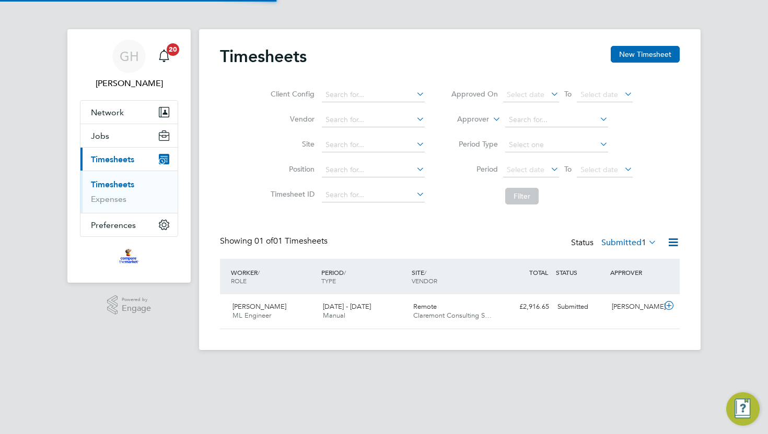
scroll to position [26, 90]
click at [667, 307] on icon at bounding box center [668, 306] width 13 height 8
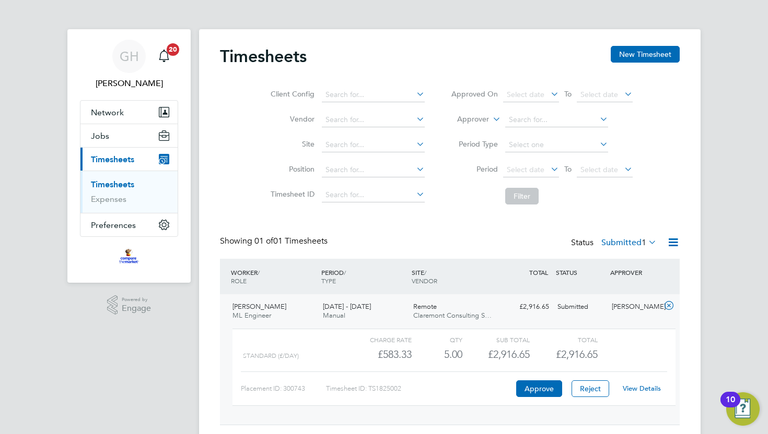
scroll to position [29, 0]
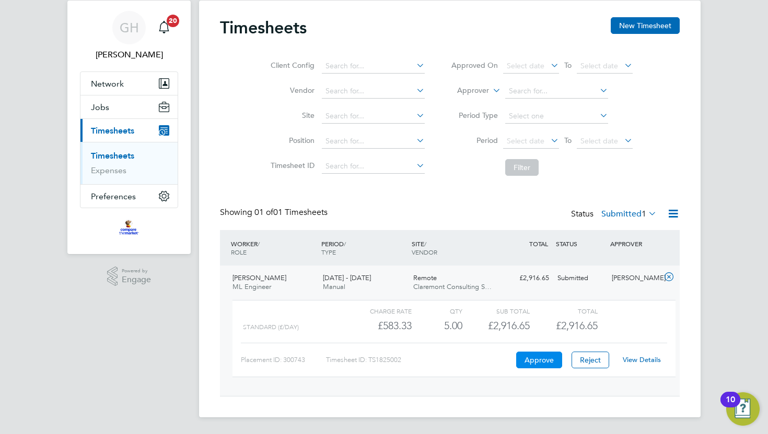
click at [538, 359] on button "Approve" at bounding box center [539, 360] width 46 height 17
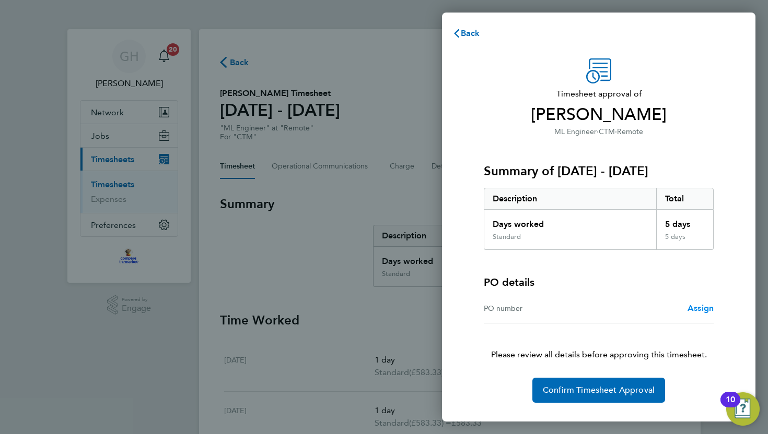
click at [690, 307] on span "Assign" at bounding box center [700, 308] width 26 height 10
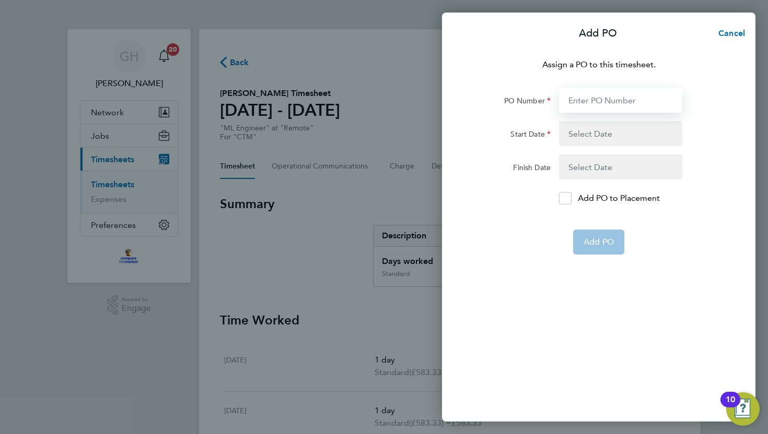
click at [598, 100] on input "PO Number" at bounding box center [620, 100] width 123 height 25
type input "PO-10003220"
type input "[DATE]"
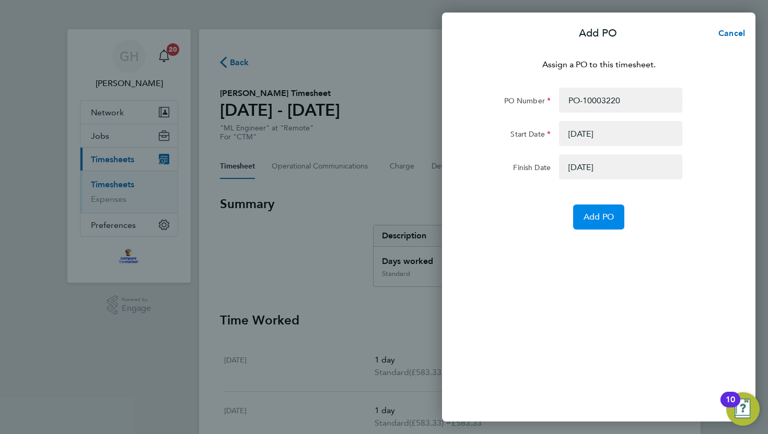
click at [593, 221] on span "Add PO" at bounding box center [598, 217] width 30 height 10
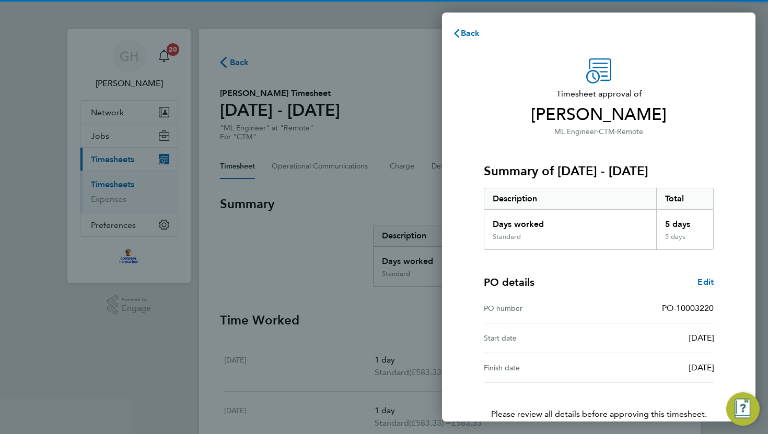
scroll to position [53, 0]
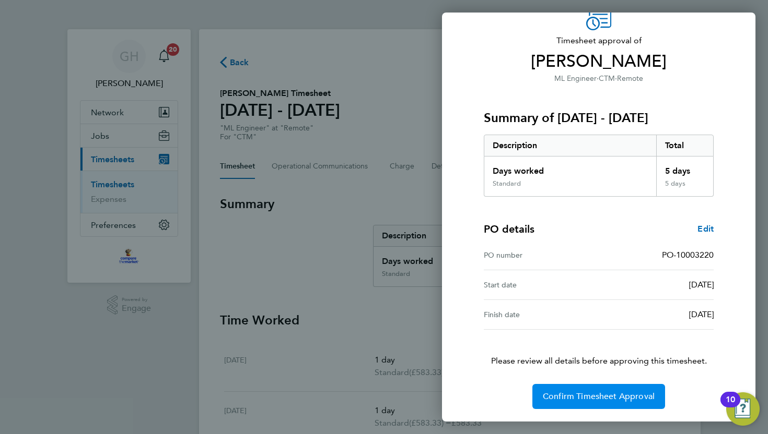
click at [579, 397] on span "Confirm Timesheet Approval" at bounding box center [599, 397] width 112 height 10
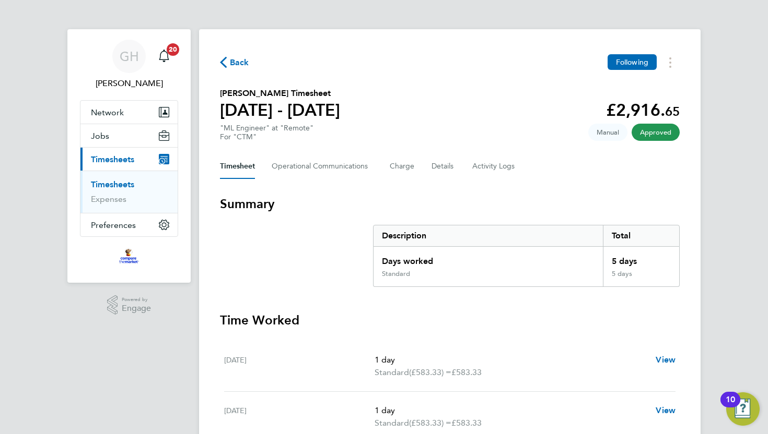
click at [227, 68] on button "Back" at bounding box center [234, 62] width 29 height 13
